Goal: Communication & Community: Share content

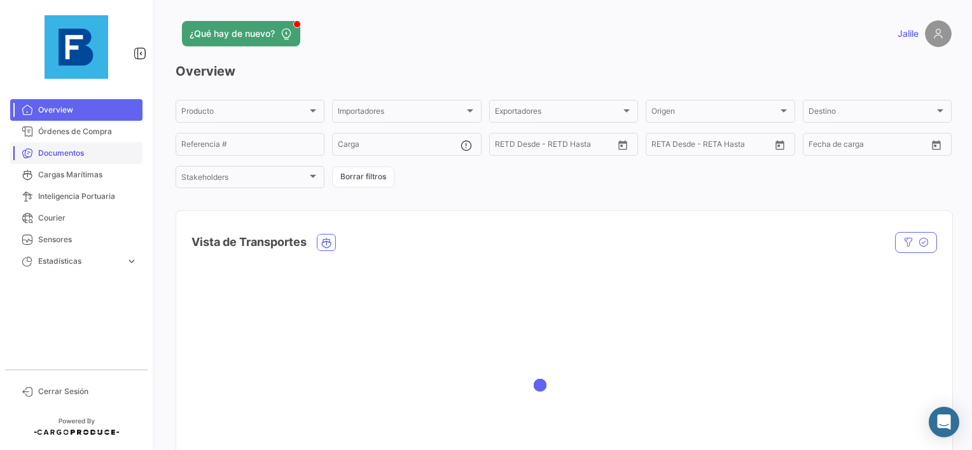
click at [79, 142] on link "Documentos" at bounding box center [76, 153] width 132 height 22
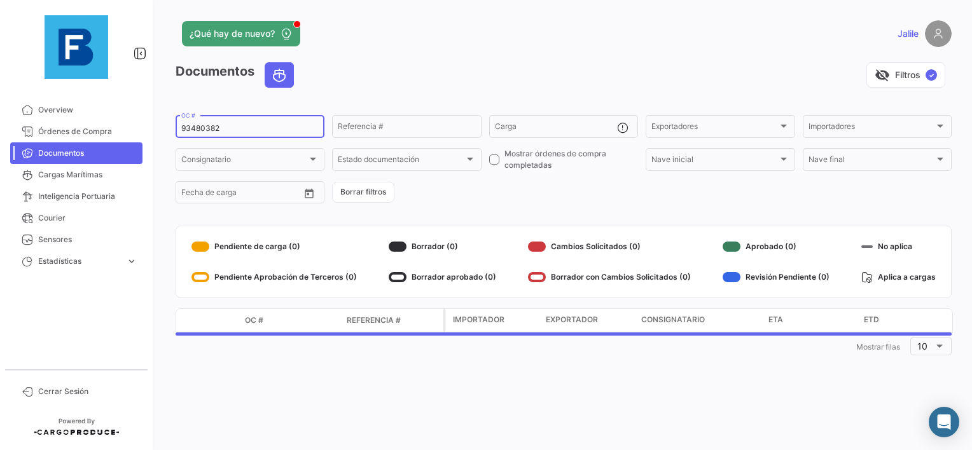
click at [201, 134] on div "93480382 OC #" at bounding box center [249, 125] width 137 height 25
click at [193, 123] on div "93480382 OC #" at bounding box center [249, 125] width 137 height 25
click at [203, 135] on div "93480382 OC #" at bounding box center [249, 125] width 137 height 25
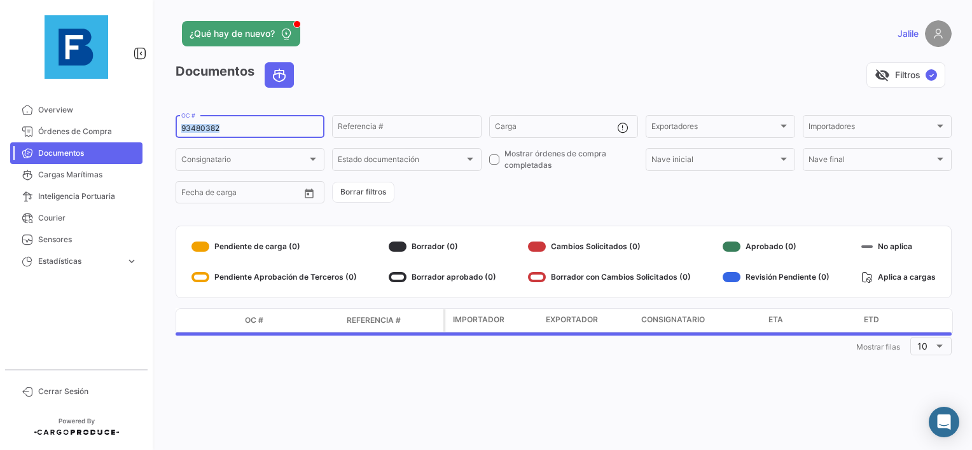
click at [203, 135] on div "93480382 OC #" at bounding box center [249, 125] width 137 height 25
click at [205, 130] on input "93480382" at bounding box center [249, 128] width 137 height 9
paste input "EBKG141869"
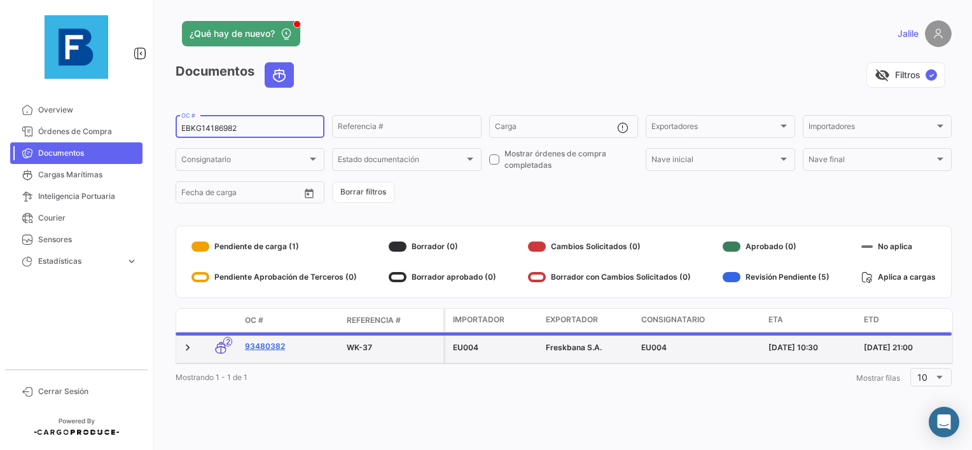
type input "EBKG14186982"
click at [263, 345] on link "93480382" at bounding box center [291, 346] width 92 height 11
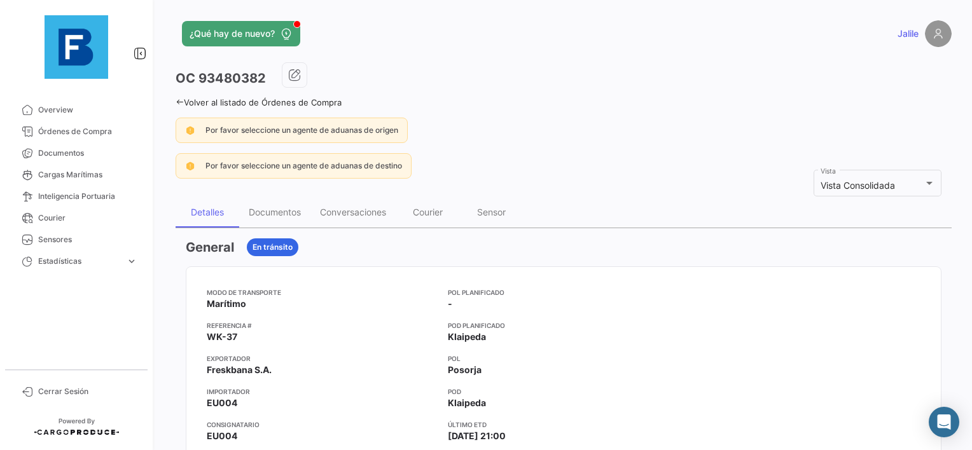
click at [289, 141] on div "Por favor seleccione un agente de aduanas de origen" at bounding box center [291, 130] width 232 height 25
click at [273, 219] on div "Documentos" at bounding box center [274, 212] width 71 height 31
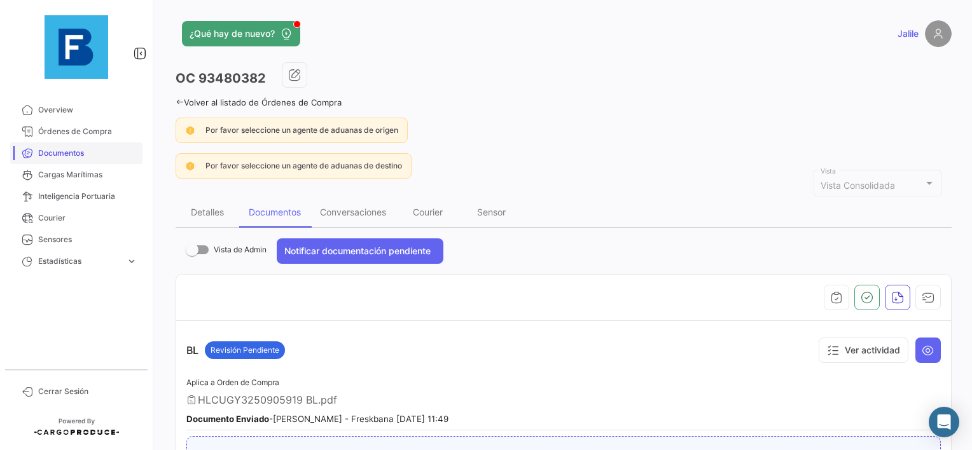
click at [72, 160] on link "Documentos" at bounding box center [76, 153] width 132 height 22
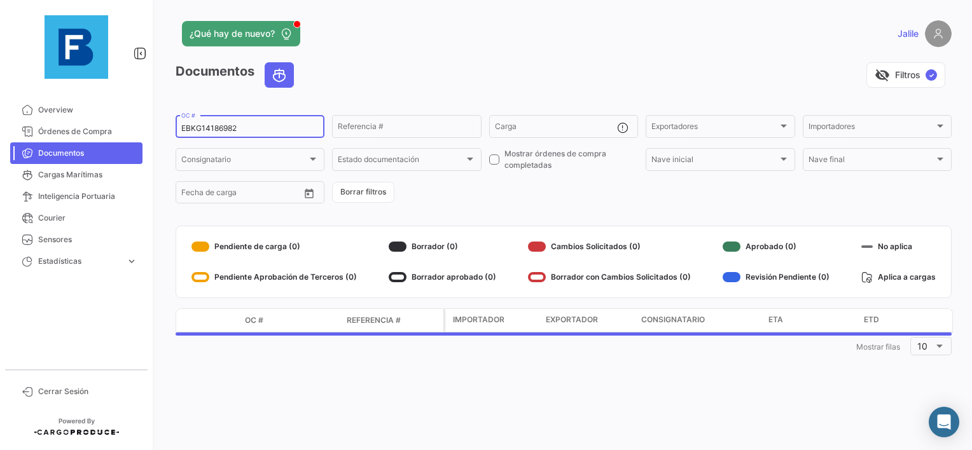
click at [247, 125] on input "EBKG14186982" at bounding box center [249, 128] width 137 height 9
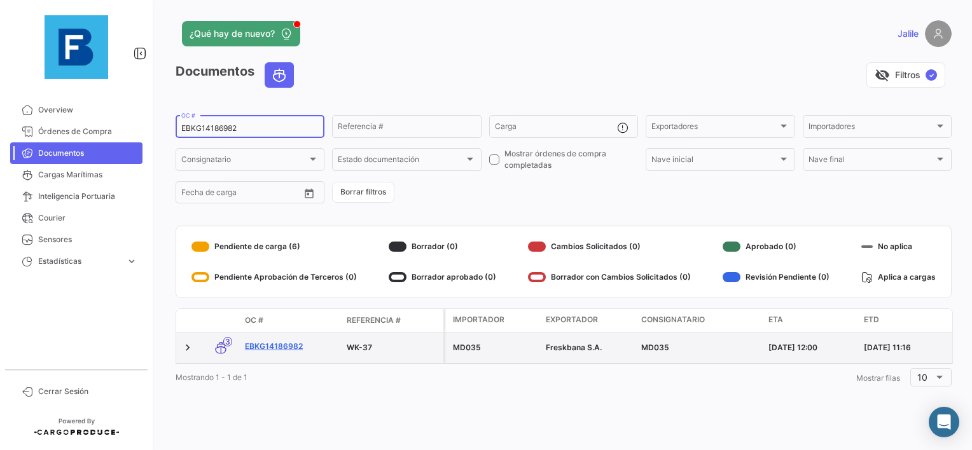
click at [275, 347] on link "EBKG14186982" at bounding box center [291, 346] width 92 height 11
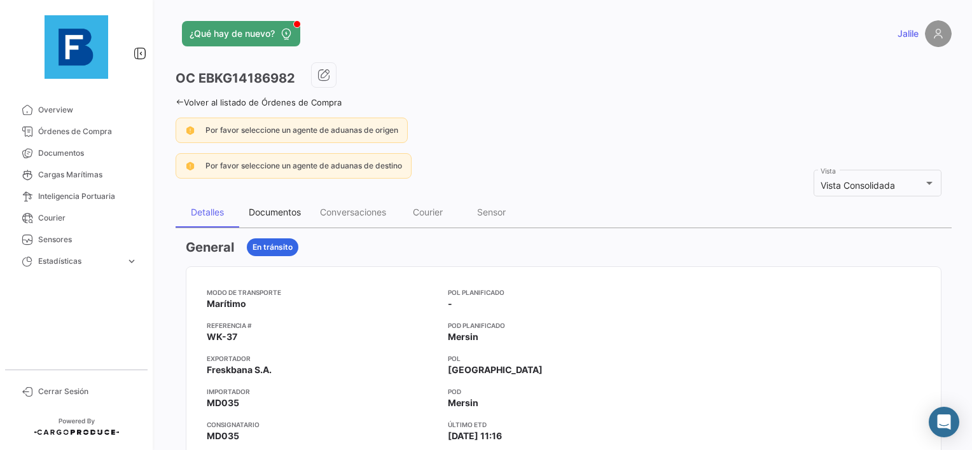
drag, startPoint x: 305, startPoint y: 197, endPoint x: 294, endPoint y: 199, distance: 11.6
click at [298, 198] on div "Documentos" at bounding box center [274, 212] width 71 height 31
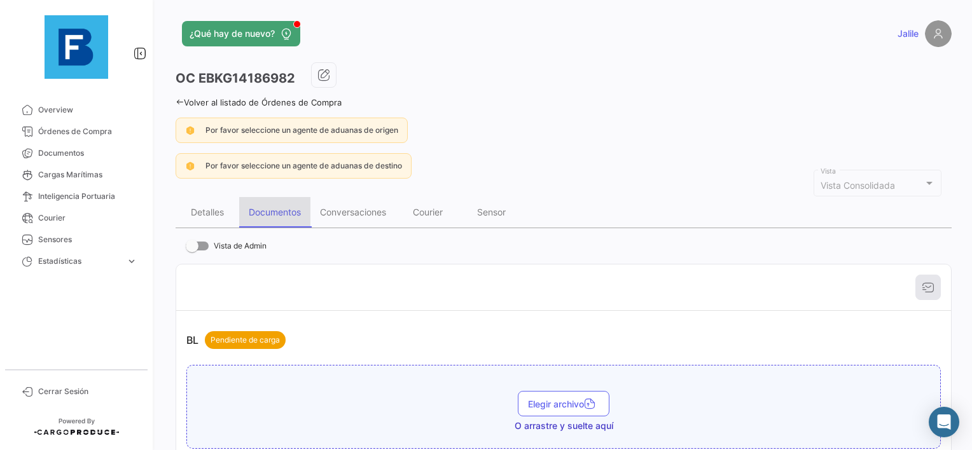
drag, startPoint x: 294, startPoint y: 199, endPoint x: 261, endPoint y: 218, distance: 37.6
click at [261, 218] on div "Documentos" at bounding box center [274, 212] width 71 height 31
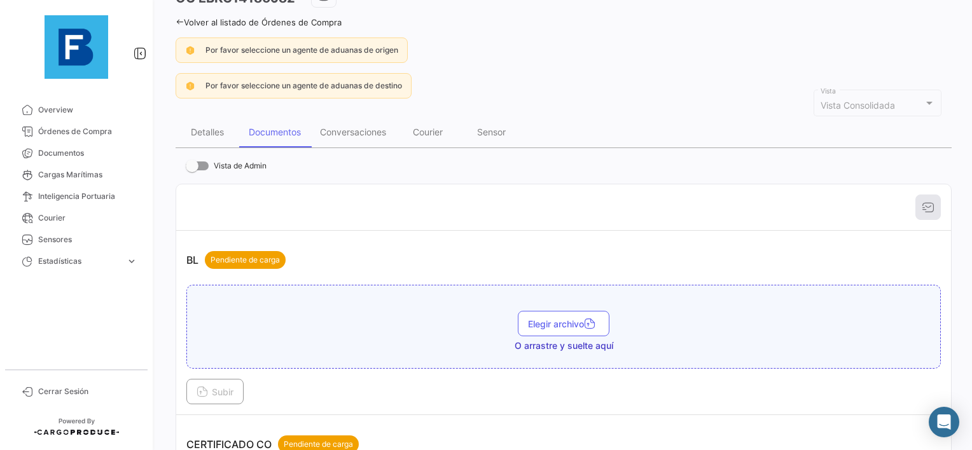
scroll to position [191, 0]
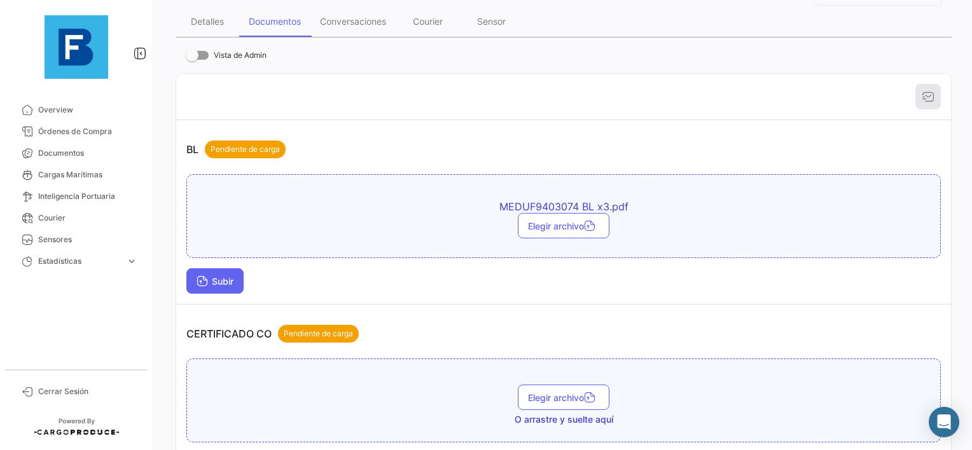
click at [219, 272] on button "Subir" at bounding box center [214, 280] width 57 height 25
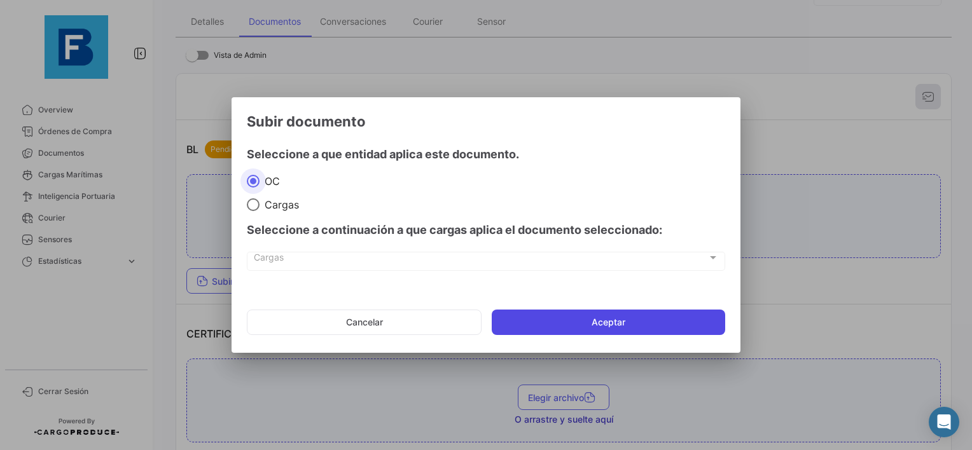
click at [584, 322] on button "Aceptar" at bounding box center [607, 322] width 233 height 25
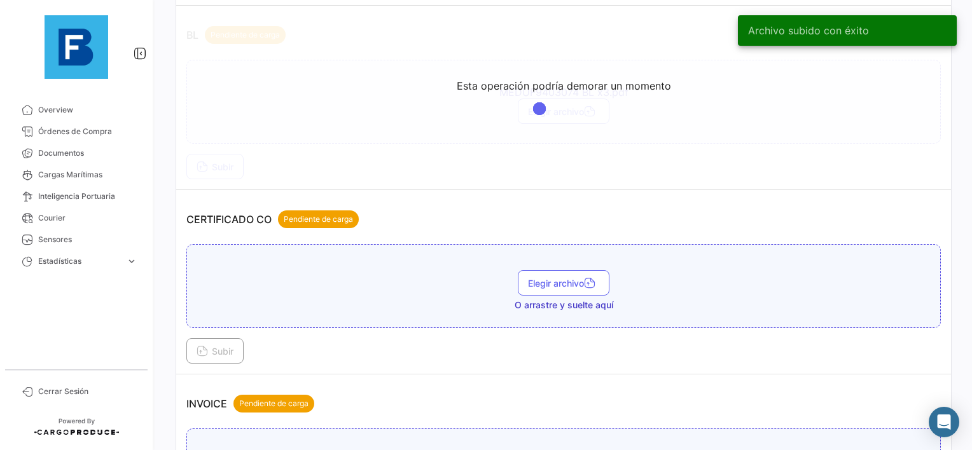
scroll to position [318, 0]
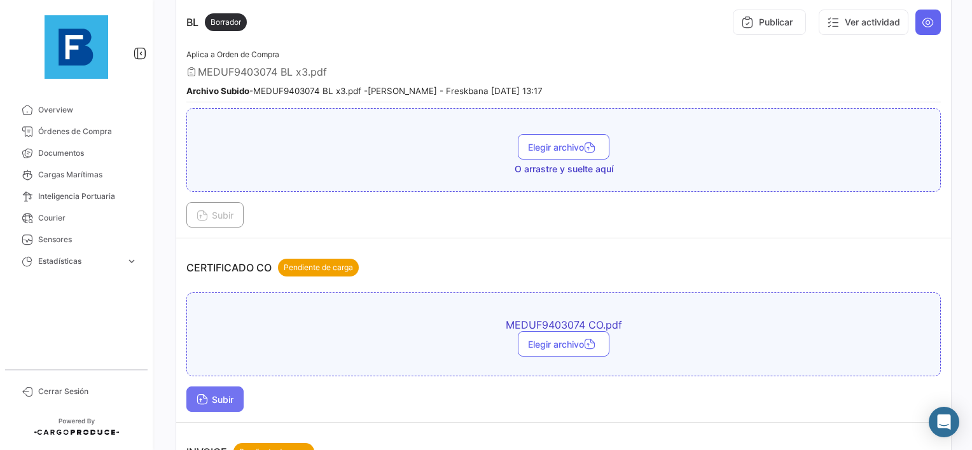
click at [203, 395] on icon at bounding box center [201, 400] width 11 height 11
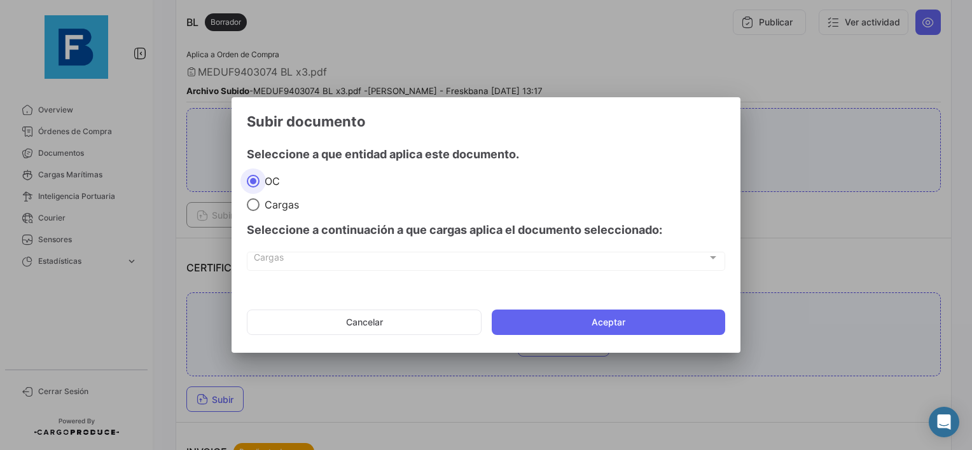
click at [554, 302] on mat-dialog-actions "Cancelar Aceptar" at bounding box center [486, 322] width 478 height 43
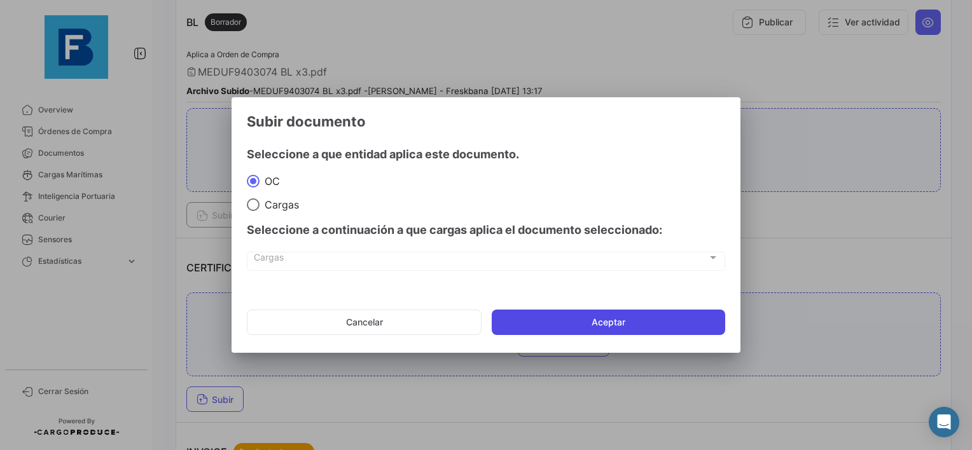
click at [541, 326] on button "Aceptar" at bounding box center [607, 322] width 233 height 25
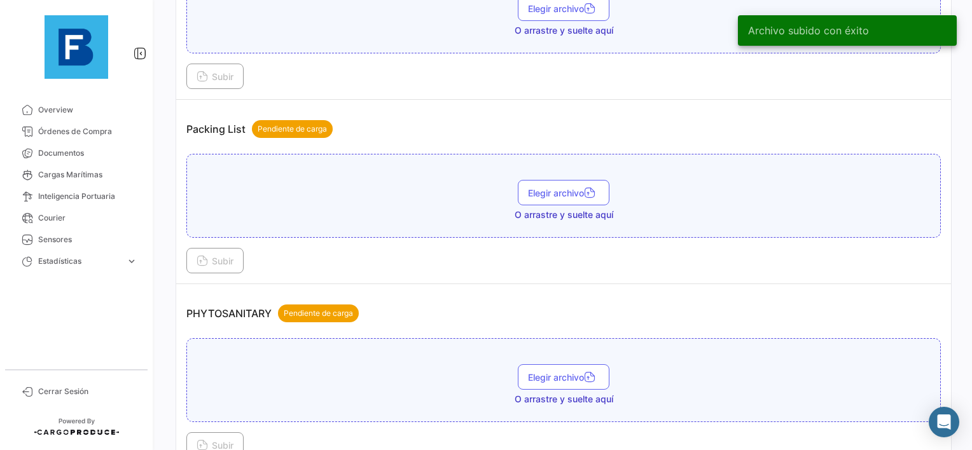
scroll to position [827, 0]
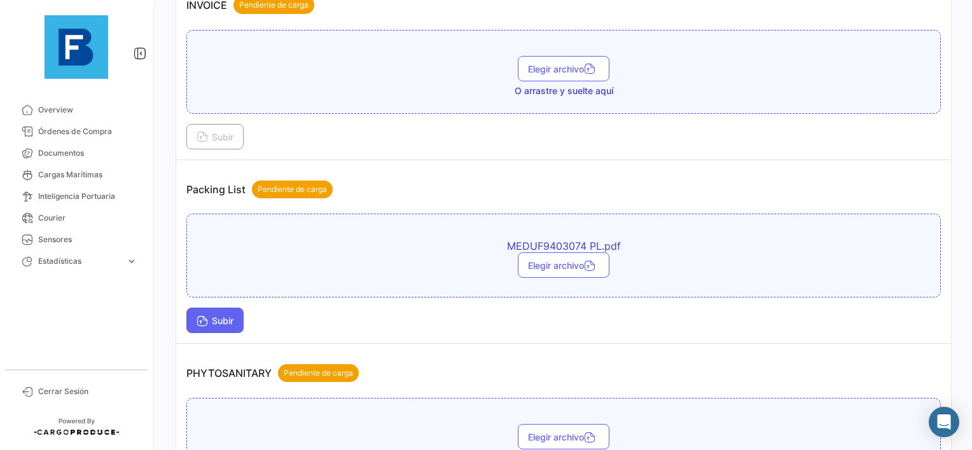
click at [229, 315] on span "Subir" at bounding box center [214, 320] width 37 height 11
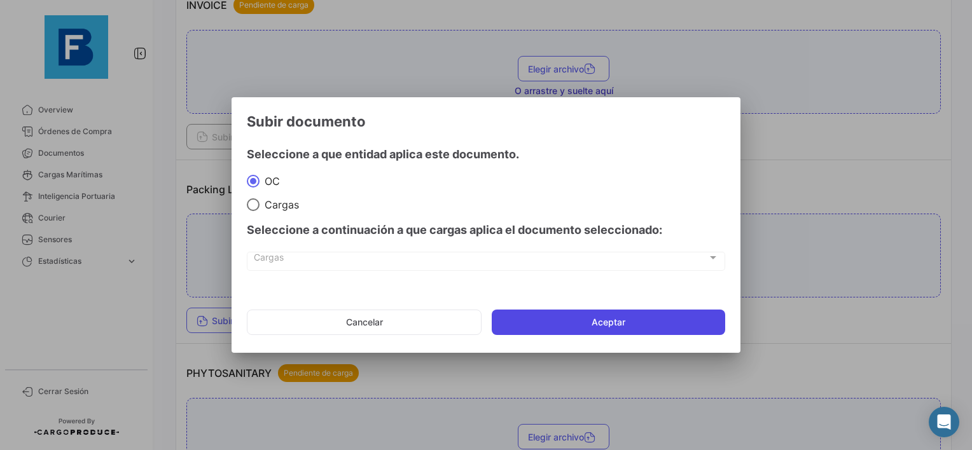
click at [581, 331] on button "Aceptar" at bounding box center [607, 322] width 233 height 25
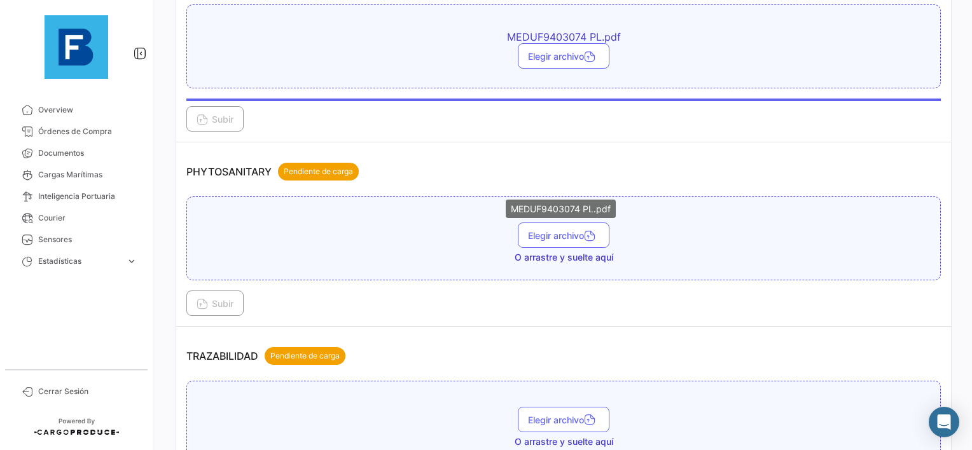
scroll to position [1081, 0]
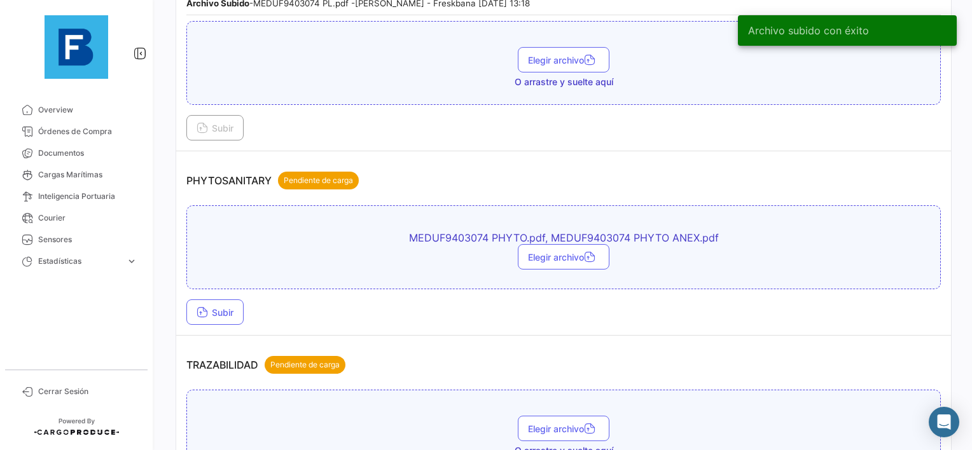
click at [210, 317] on td "PHYTOSANITARY Pendiente de carga MEDUF9403074 PHYTO.pdf, MEDUF9403074 PHYTO ANE…" at bounding box center [563, 243] width 774 height 184
click at [214, 308] on span "Subir" at bounding box center [214, 312] width 37 height 11
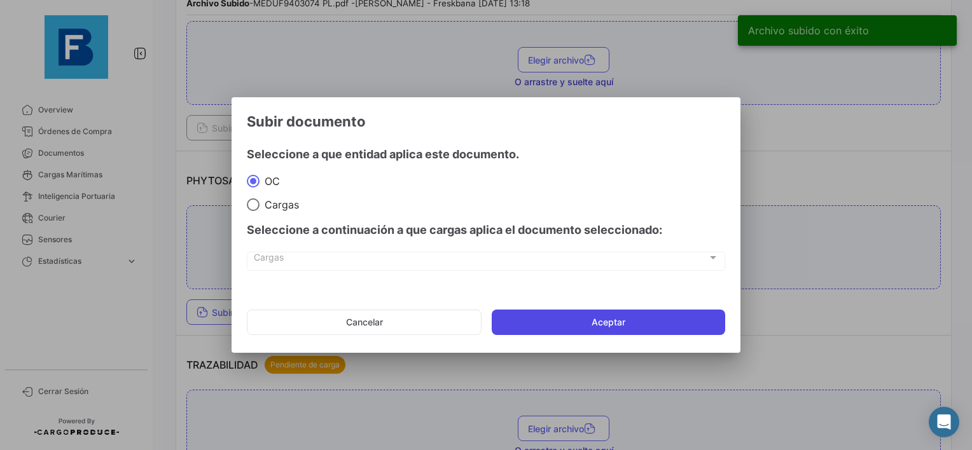
click at [571, 321] on button "Aceptar" at bounding box center [607, 322] width 233 height 25
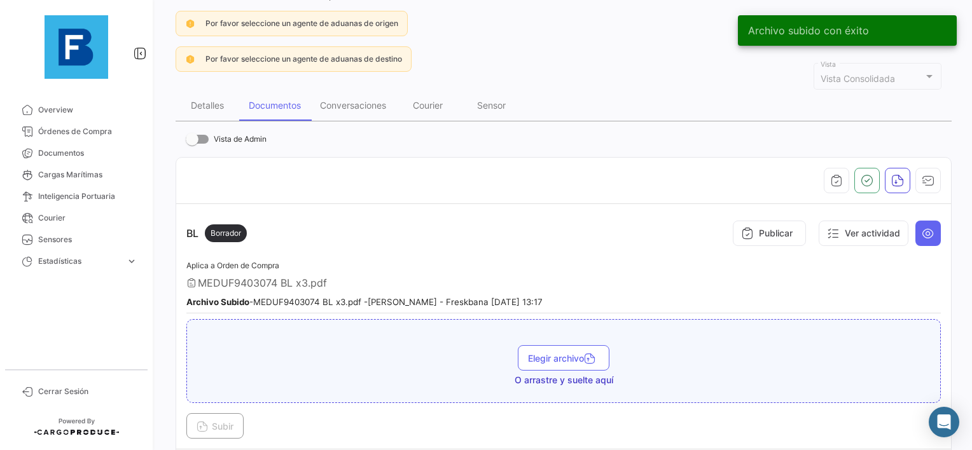
scroll to position [0, 0]
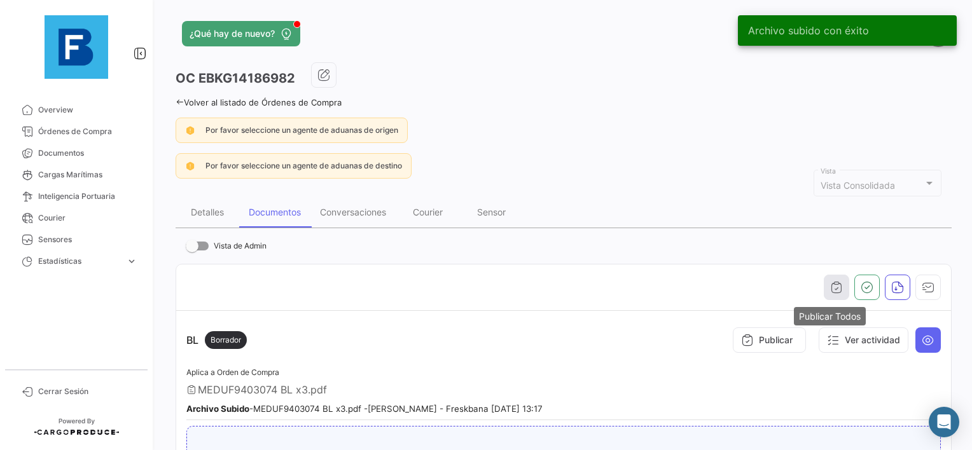
click at [830, 286] on icon "button" at bounding box center [836, 287] width 13 height 13
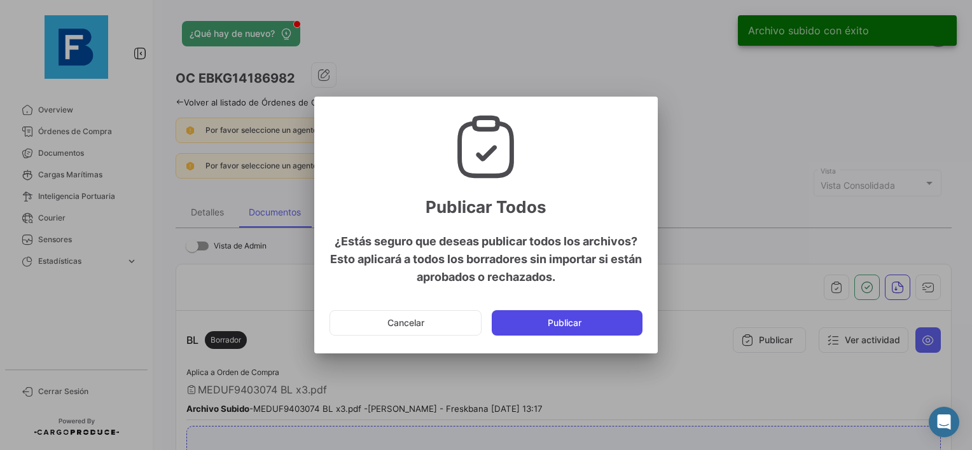
click at [592, 324] on button "Publicar" at bounding box center [566, 322] width 151 height 25
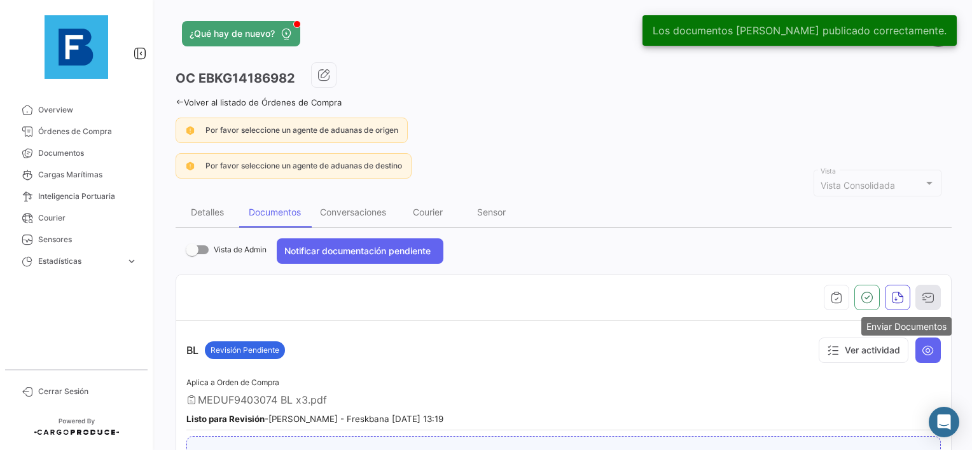
click at [921, 300] on icon "button" at bounding box center [927, 297] width 13 height 13
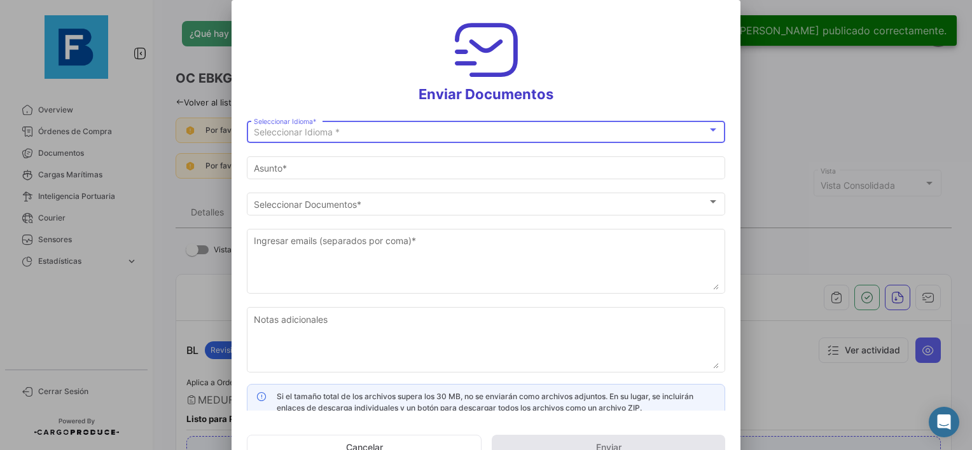
click at [385, 134] on div "Seleccionar Idioma *" at bounding box center [480, 132] width 453 height 11
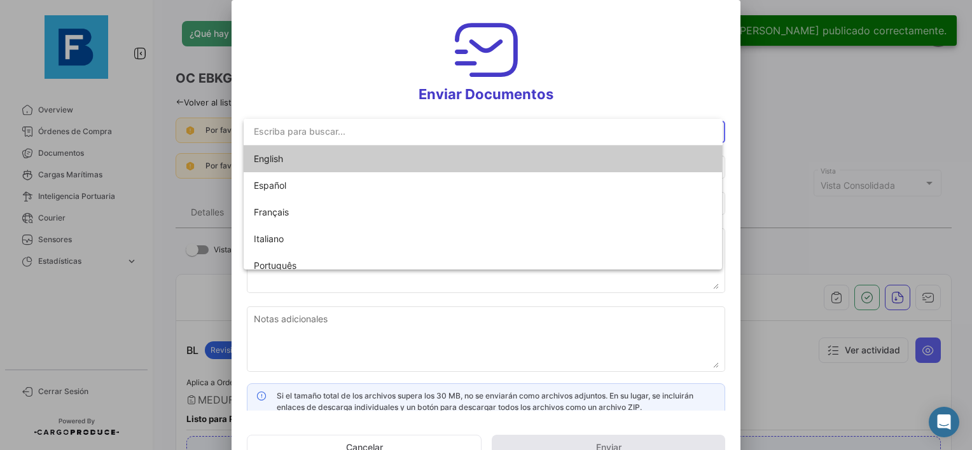
click at [334, 162] on span "English" at bounding box center [343, 159] width 178 height 27
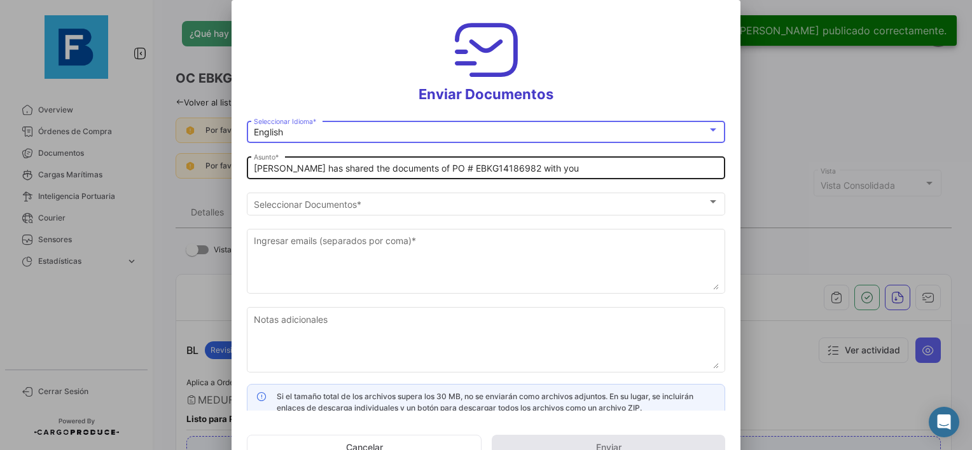
click at [256, 172] on input "[PERSON_NAME] has shared the documents of PO # EBKG14186982 with you" at bounding box center [486, 168] width 465 height 11
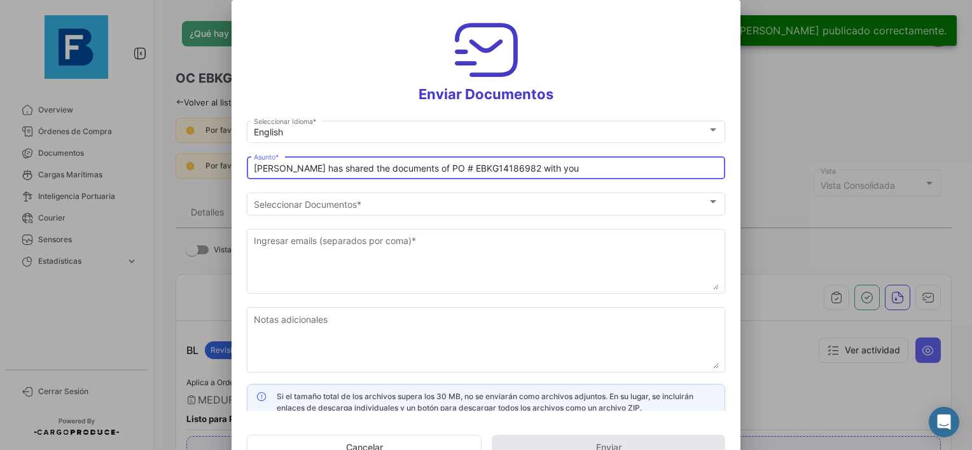
paste input "PERLA LOJISTIK_FRESKBANA_DOCUMENTS WK XX"
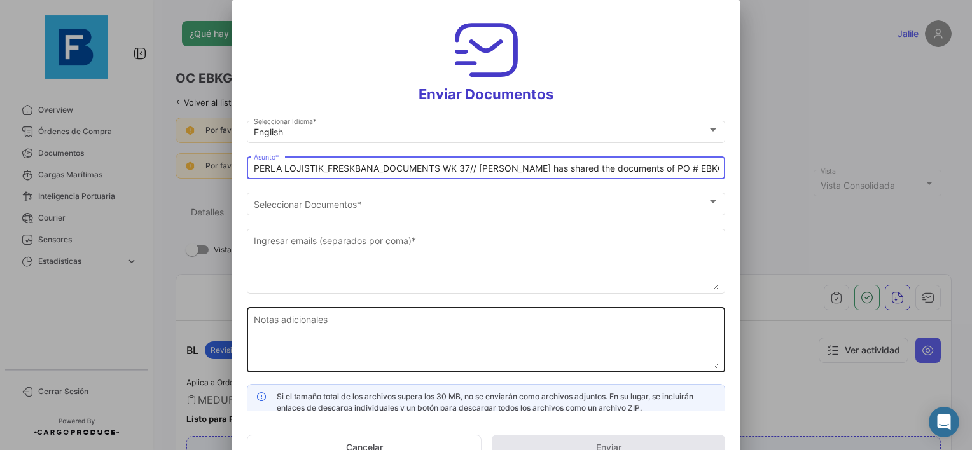
type input "PERLA LOJISTIK_FRESKBANA_DOCUMENTS WK 37// [PERSON_NAME] has shared the documen…"
click at [447, 320] on textarea "Notas adicionales" at bounding box center [486, 341] width 465 height 56
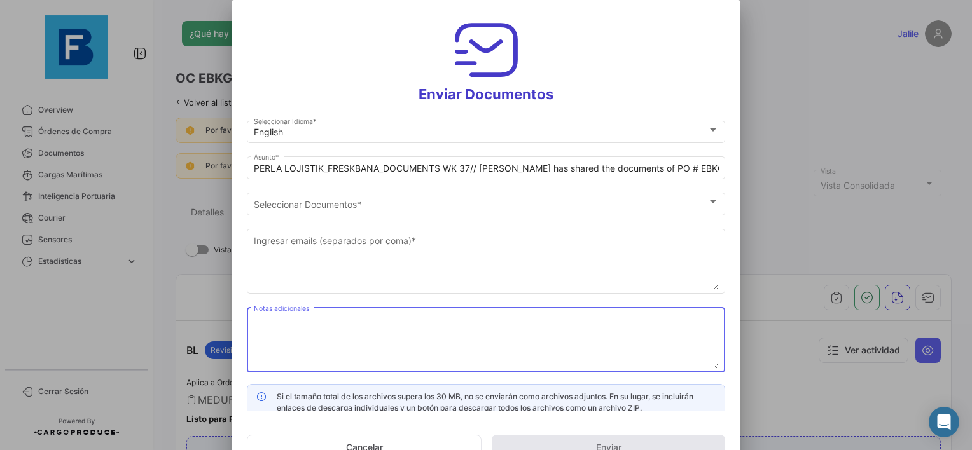
paste textarea "PERLA LOJISTIK_FRESKBANA_DOCUMENTS WK XX"
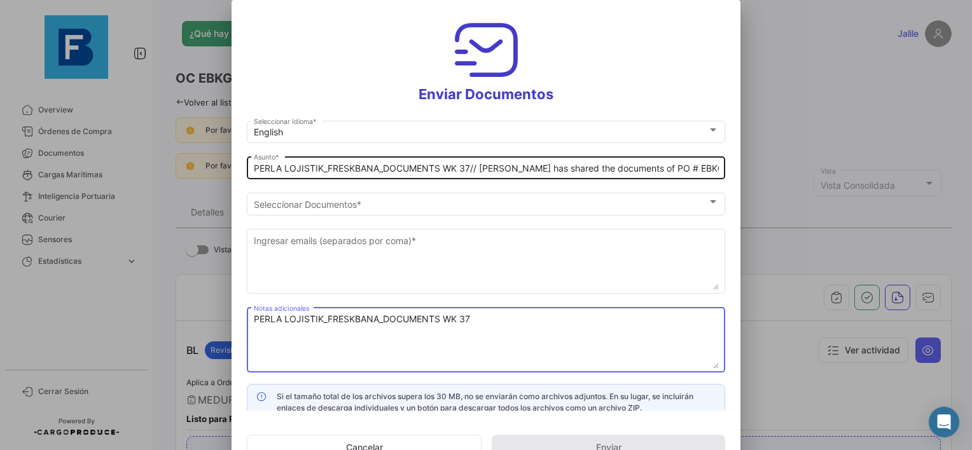
type textarea "PERLA LOJISTIK_FRESKBANA_DOCUMENTS WK 37"
click at [474, 167] on input "PERLA LOJISTIK_FRESKBANA_DOCUMENTS WK 37// [PERSON_NAME] has shared the documen…" at bounding box center [486, 168] width 465 height 11
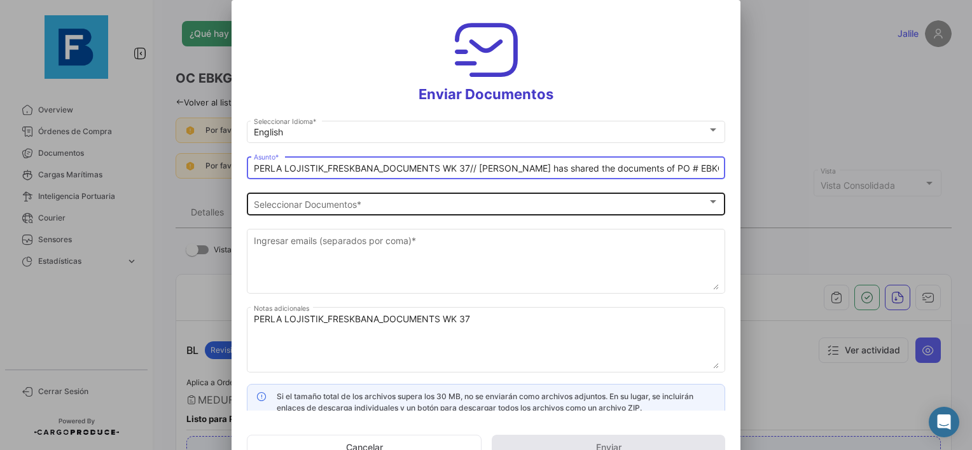
click at [537, 211] on div "Seleccionar Documentos Seleccionar Documentos *" at bounding box center [486, 202] width 465 height 25
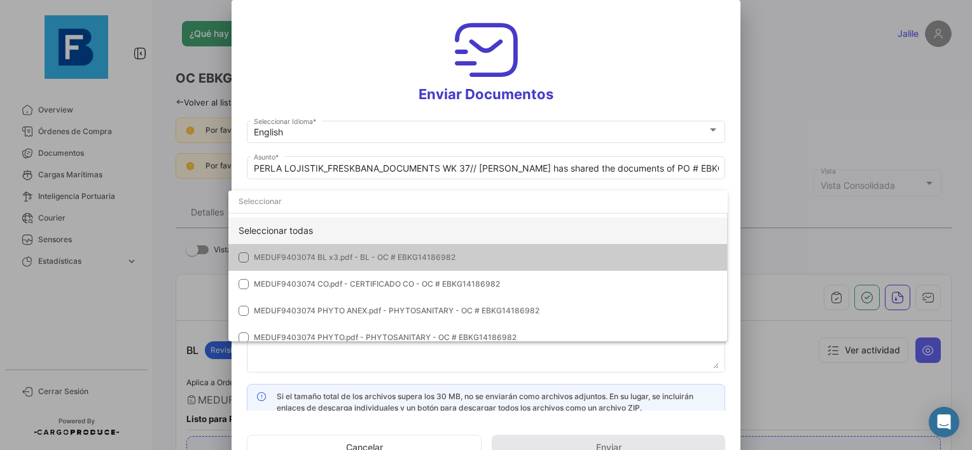
click at [345, 234] on div "Seleccionar todas" at bounding box center [477, 230] width 499 height 27
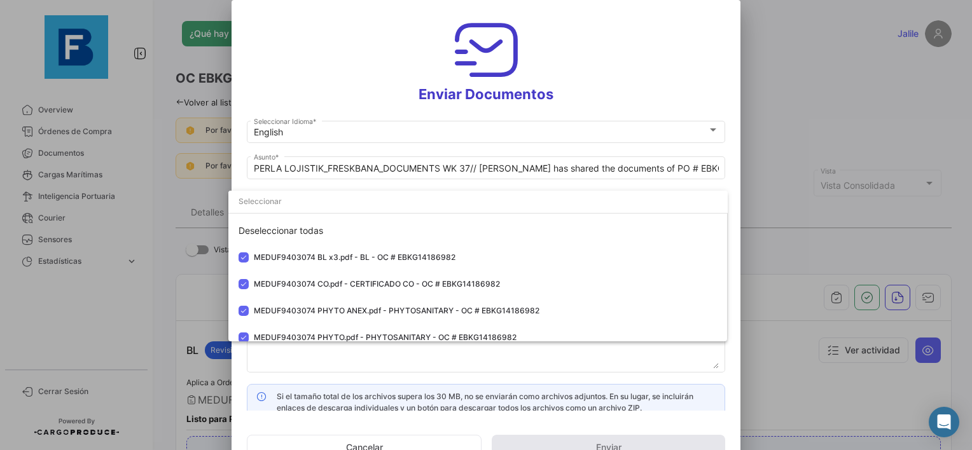
click at [369, 366] on div at bounding box center [486, 225] width 972 height 450
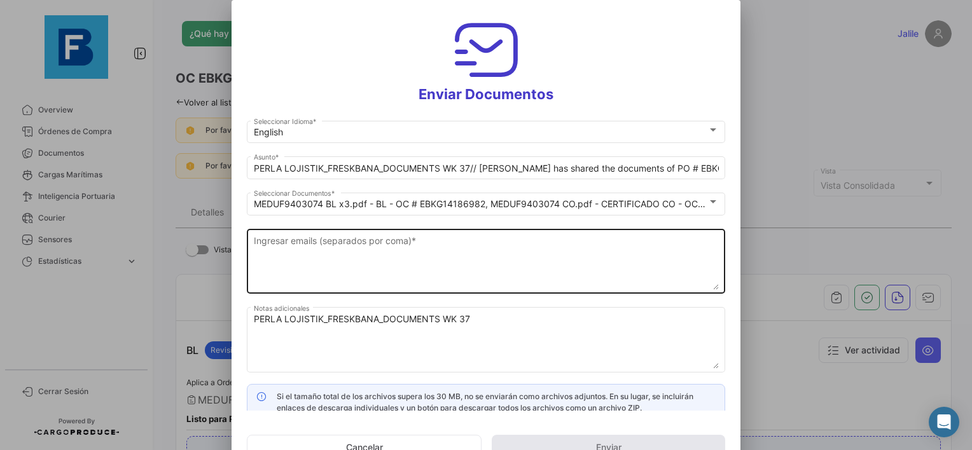
click at [341, 243] on textarea "Ingresar emails (separados por coma) *" at bounding box center [486, 262] width 465 height 56
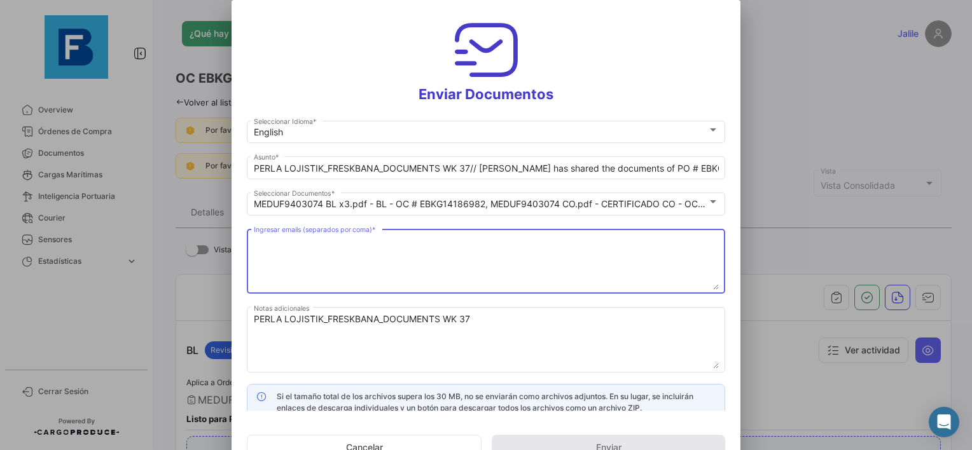
paste textarea "[EMAIL_ADDRESS][DOMAIN_NAME],[DOMAIN_NAME][EMAIL_ADDRESS][DOMAIN_NAME],[DOMAIN_…"
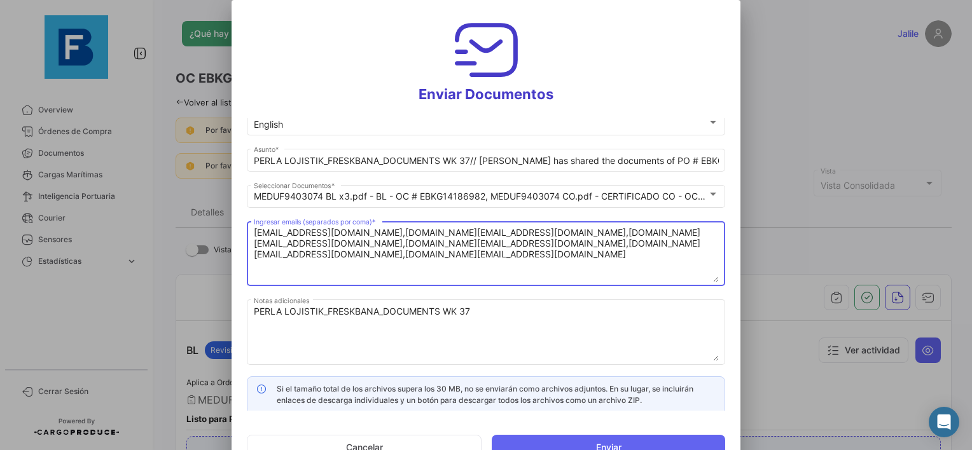
scroll to position [10, 0]
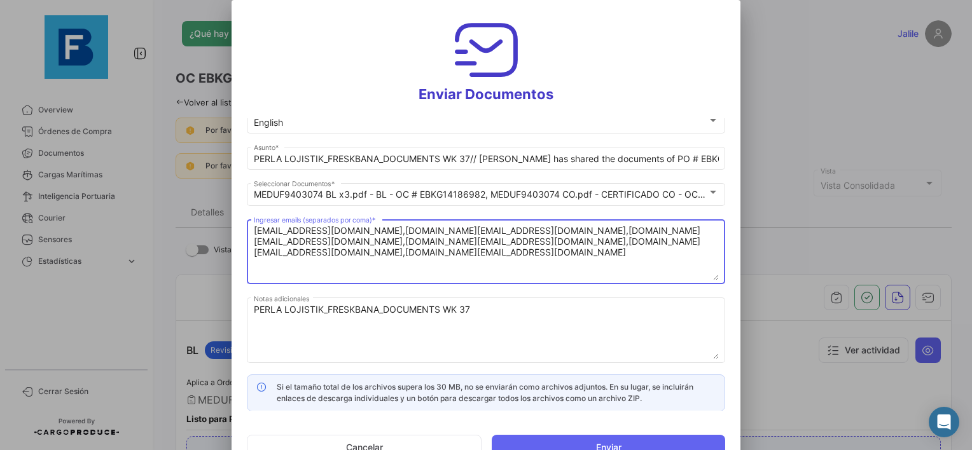
type textarea "[EMAIL_ADDRESS][DOMAIN_NAME],[DOMAIN_NAME][EMAIL_ADDRESS][DOMAIN_NAME],[DOMAIN_…"
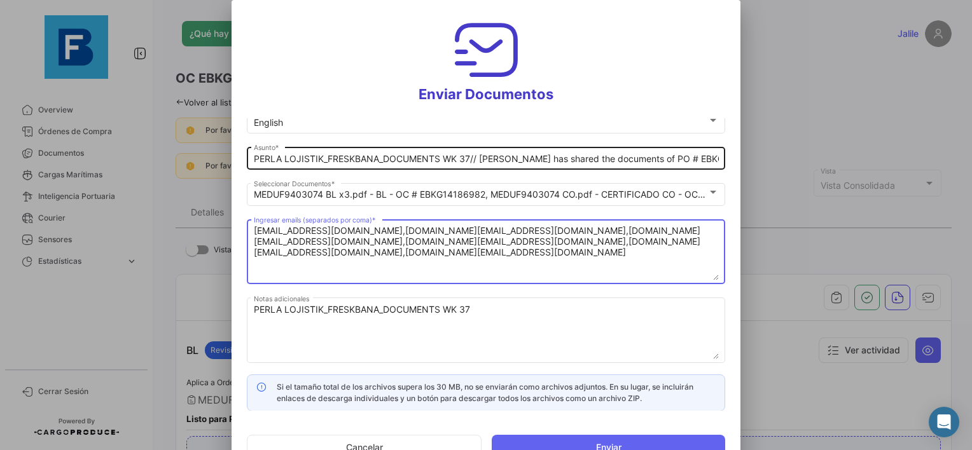
click at [469, 162] on input "PERLA LOJISTIK_FRESKBANA_DOCUMENTS WK 37// [PERSON_NAME] has shared the documen…" at bounding box center [486, 159] width 465 height 11
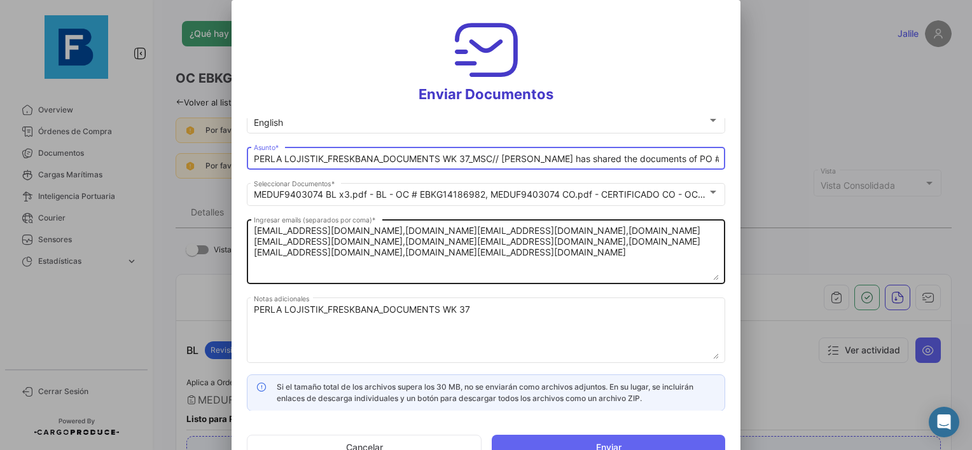
type input "PERLA LOJISTIK_FRESKBANA_DOCUMENTS WK 37_MSC// [PERSON_NAME] has shared the doc…"
click at [606, 277] on textarea "[EMAIL_ADDRESS][DOMAIN_NAME],[DOMAIN_NAME][EMAIL_ADDRESS][DOMAIN_NAME],[DOMAIN_…" at bounding box center [486, 252] width 465 height 56
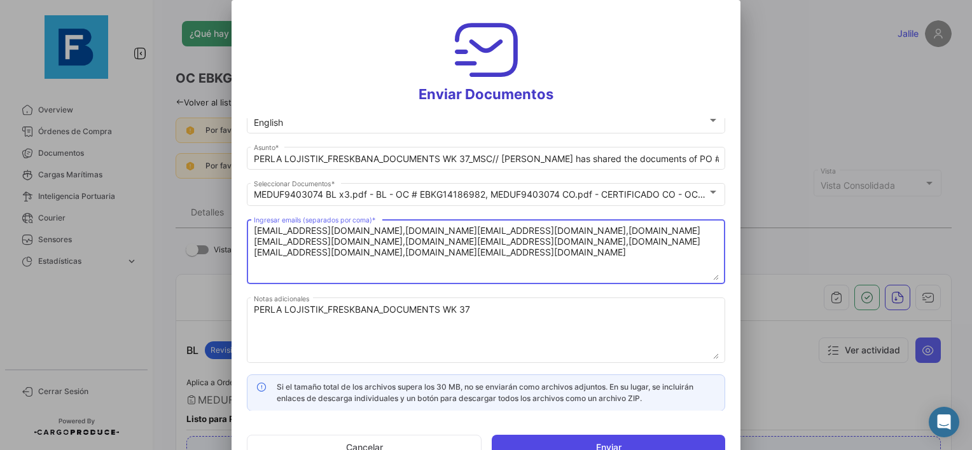
click at [561, 444] on button "Enviar" at bounding box center [607, 447] width 233 height 25
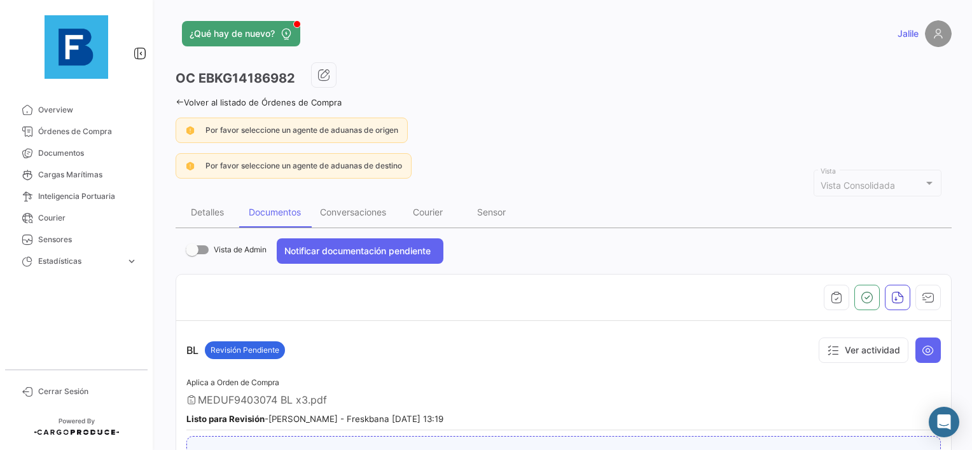
scroll to position [0, 0]
